Goal: Transaction & Acquisition: Purchase product/service

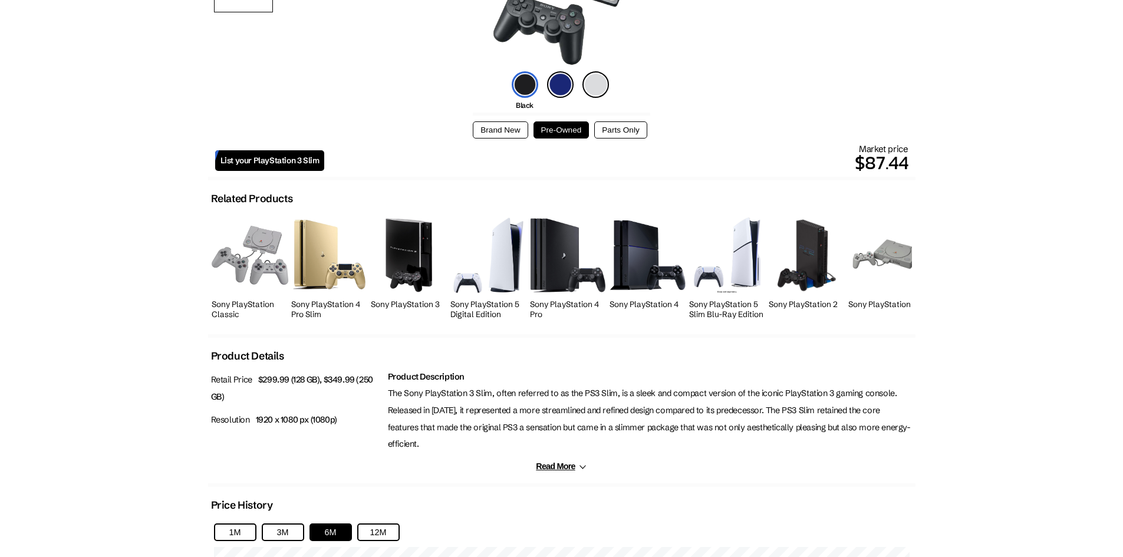
scroll to position [296, 0]
click at [508, 138] on div "Brand New Pre-Owned Parts Only" at bounding box center [561, 128] width 177 height 32
click at [509, 127] on button "Brand New" at bounding box center [500, 129] width 55 height 17
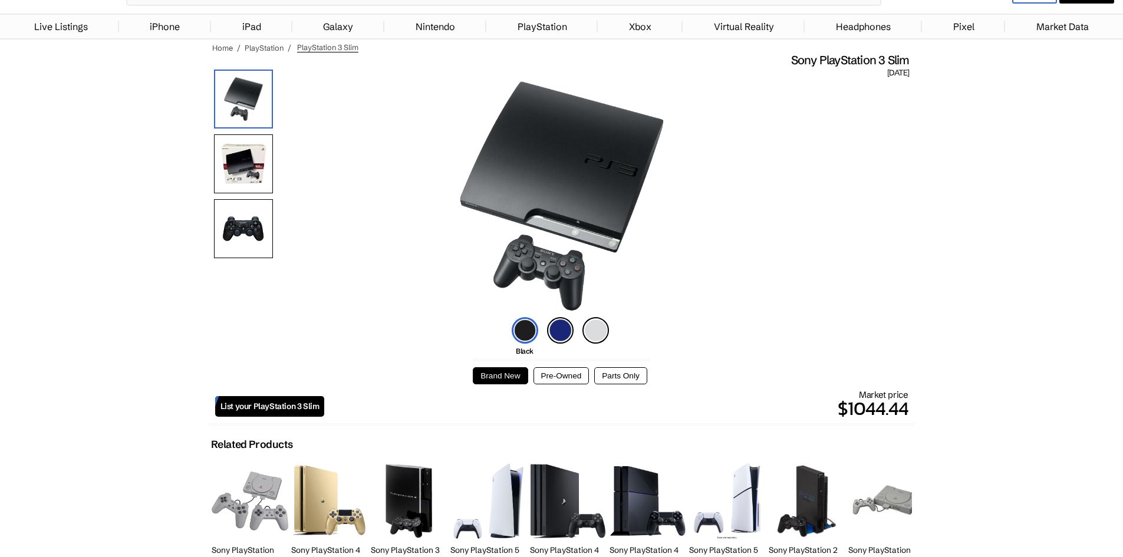
scroll to position [34, 0]
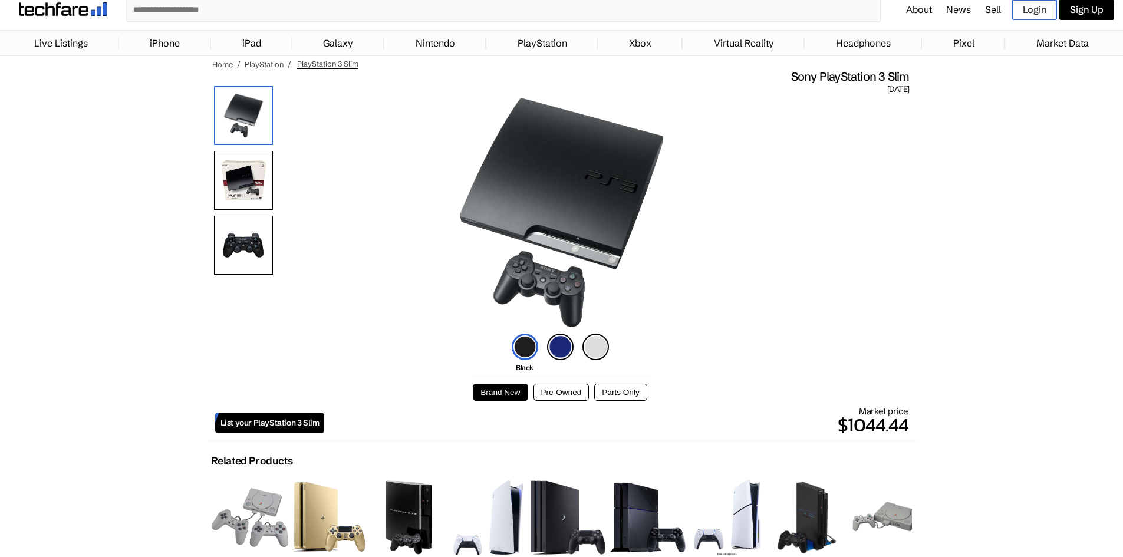
click at [609, 391] on button "Parts Only" at bounding box center [620, 392] width 52 height 17
click at [579, 390] on button "Pre-Owned" at bounding box center [561, 392] width 56 height 17
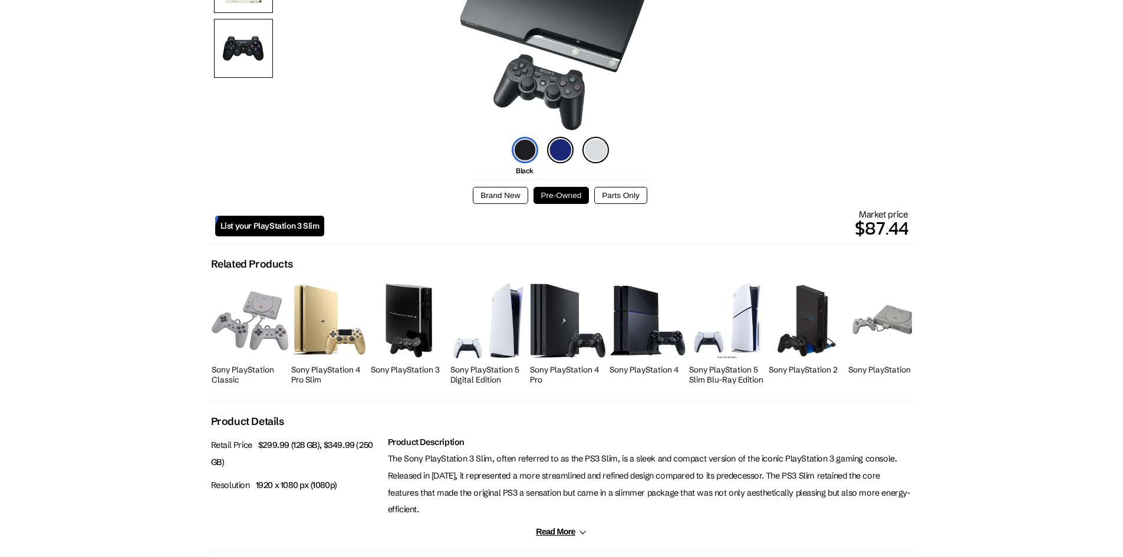
scroll to position [275, 0]
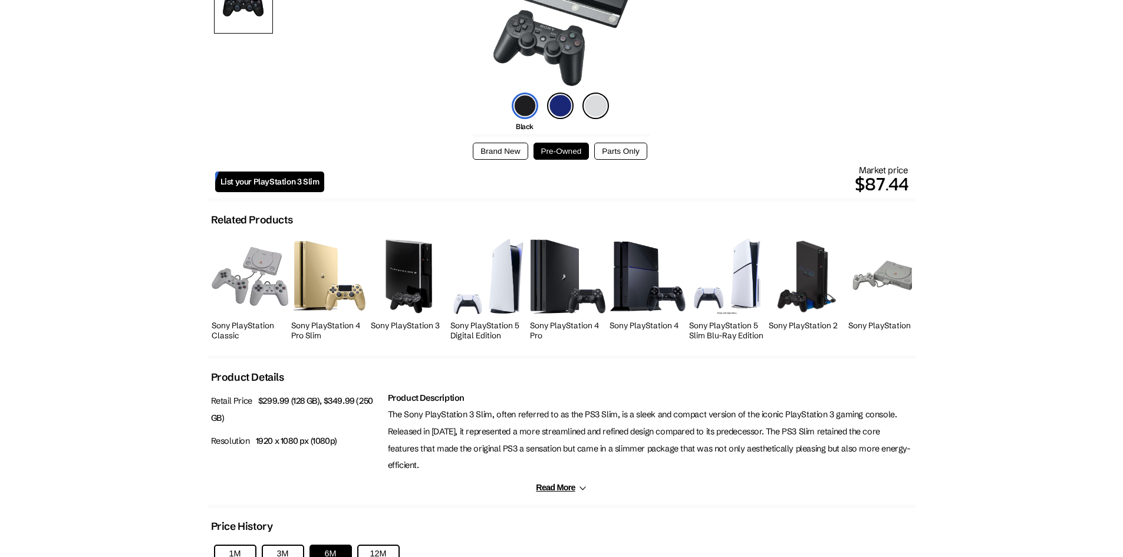
click at [502, 157] on button "Brand New" at bounding box center [500, 151] width 55 height 17
click at [797, 259] on img at bounding box center [807, 276] width 62 height 75
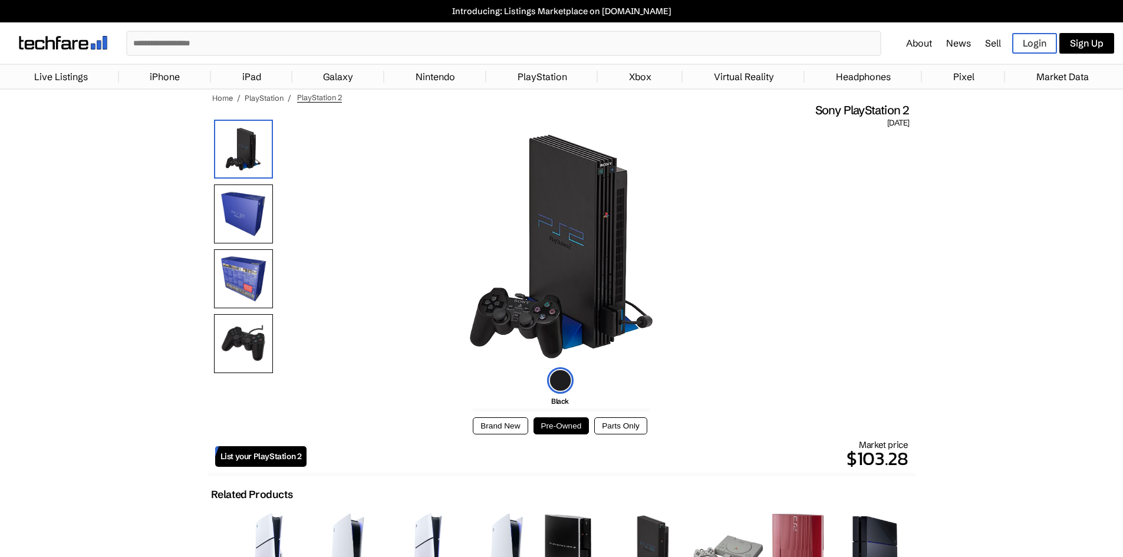
click at [524, 418] on button "Brand New" at bounding box center [500, 425] width 55 height 17
click at [542, 426] on button "Pre-Owned" at bounding box center [561, 425] width 56 height 17
